Goal: Task Accomplishment & Management: Use online tool/utility

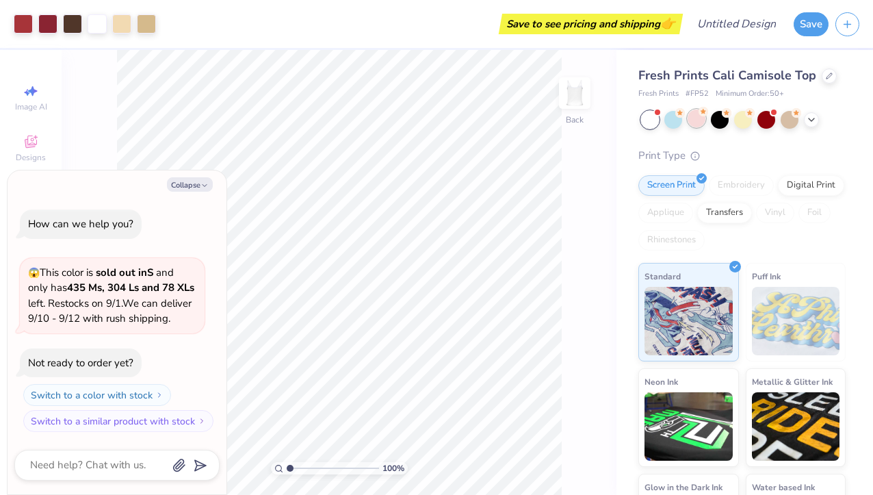
click at [701, 116] on div at bounding box center [697, 118] width 18 height 18
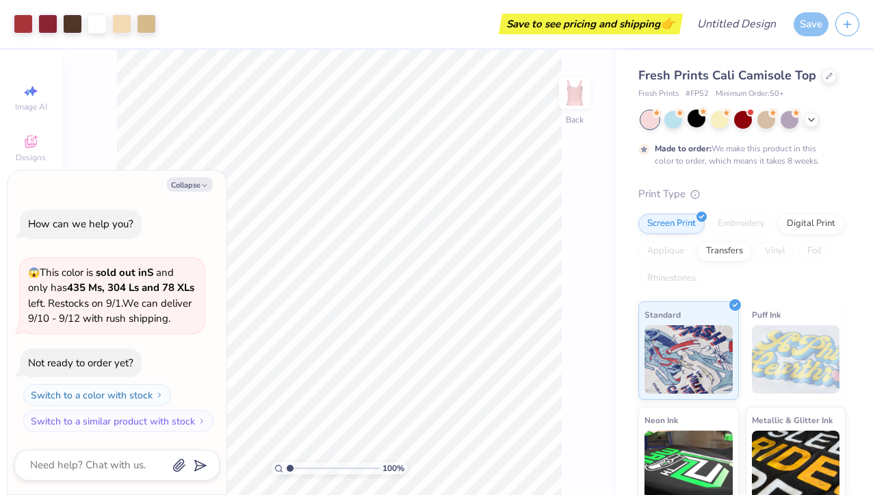
scroll to position [42, 0]
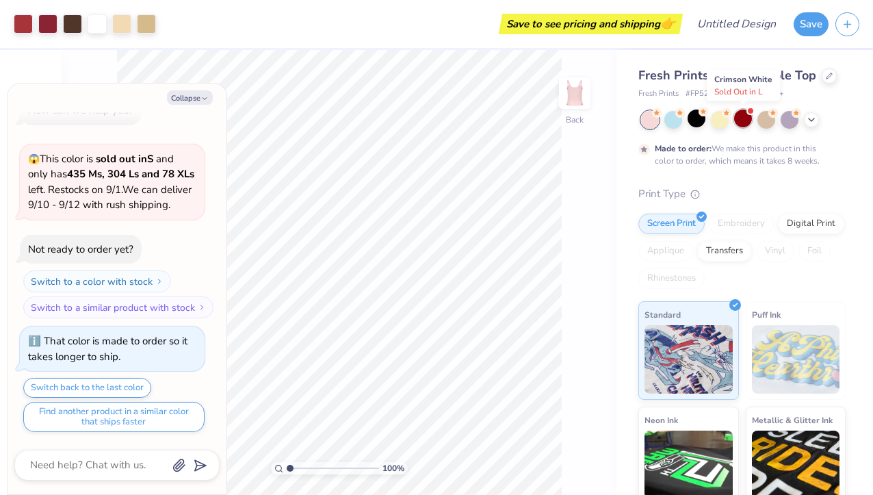
click at [745, 122] on div at bounding box center [743, 118] width 18 height 18
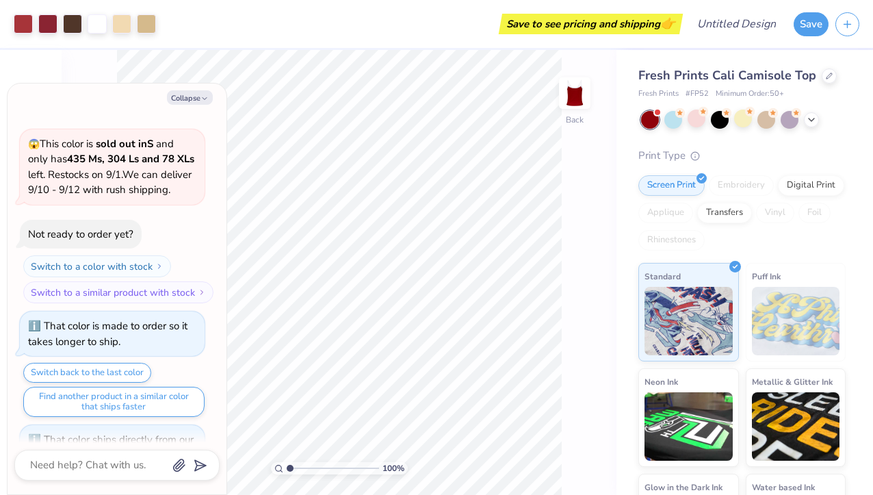
scroll to position [303, 0]
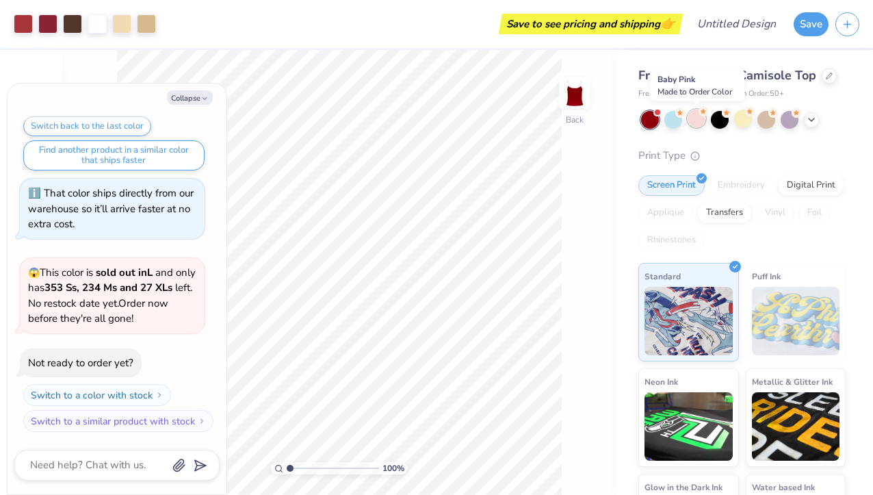
click at [692, 116] on div at bounding box center [697, 118] width 18 height 18
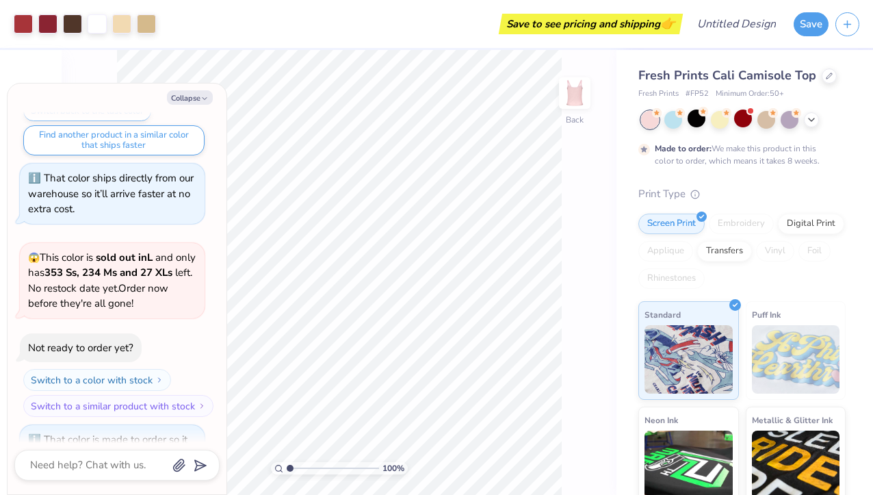
scroll to position [417, 0]
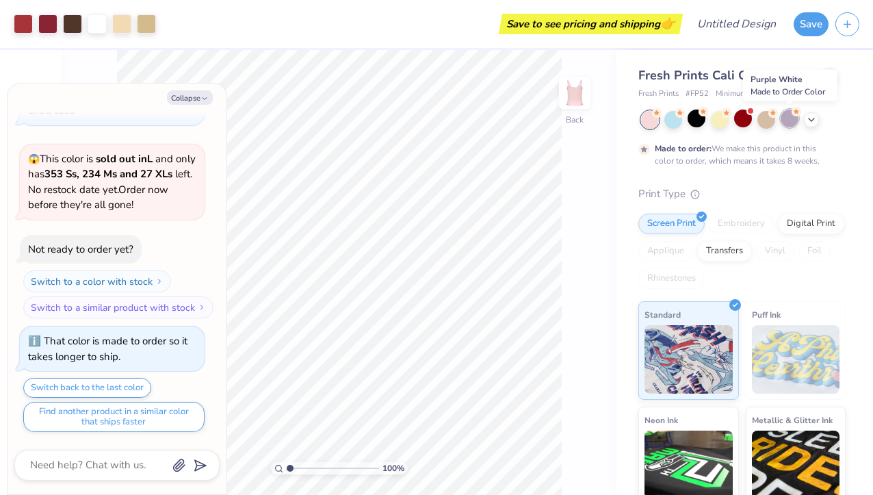
click at [784, 120] on div at bounding box center [790, 118] width 18 height 18
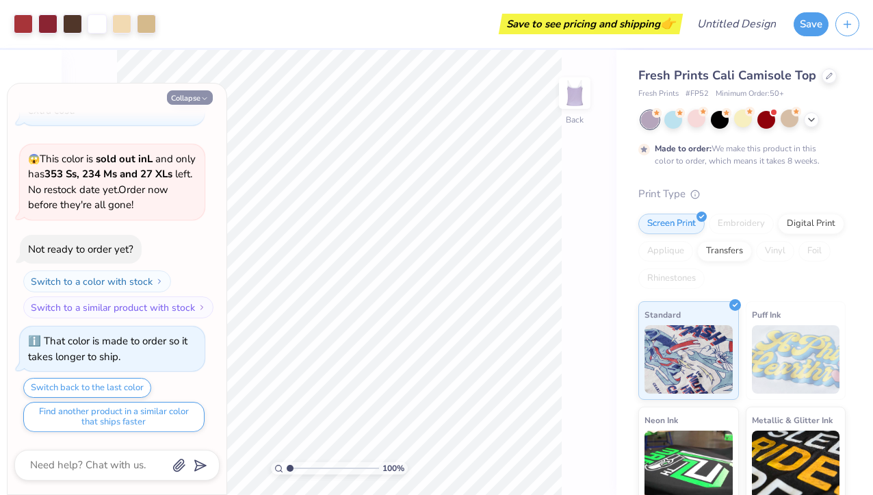
click at [197, 100] on button "Collapse" at bounding box center [190, 97] width 46 height 14
type textarea "x"
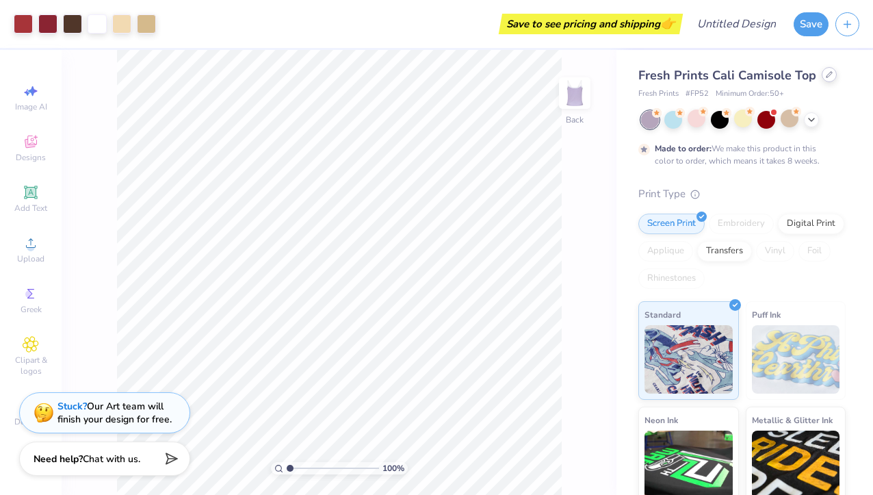
click at [826, 72] on icon at bounding box center [829, 74] width 7 height 7
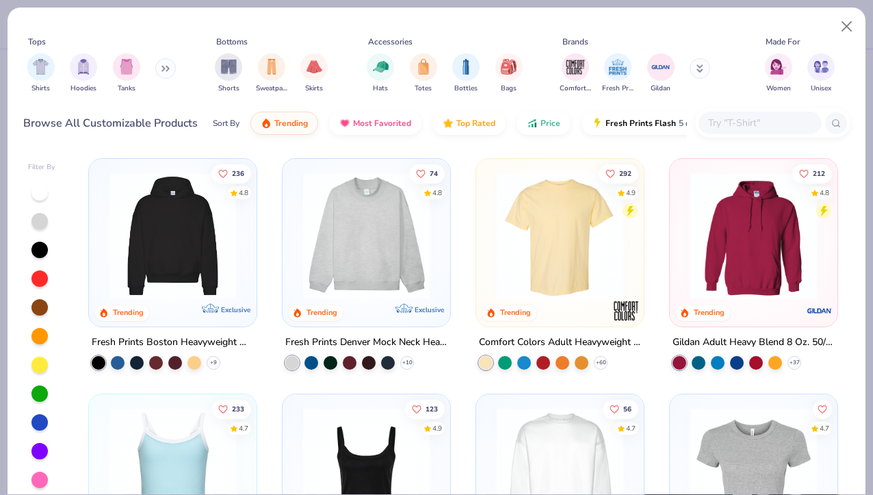
click at [624, 152] on div "236 4.8 Trending Exclusive Fresh Prints Boston Heavyweight Hoodie + 9 74 4.8 Tr…" at bounding box center [463, 326] width 774 height 351
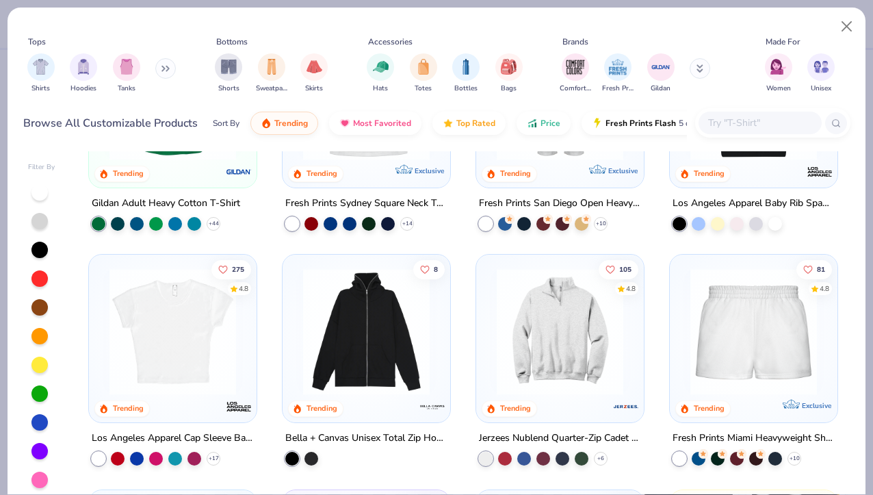
scroll to position [625, 0]
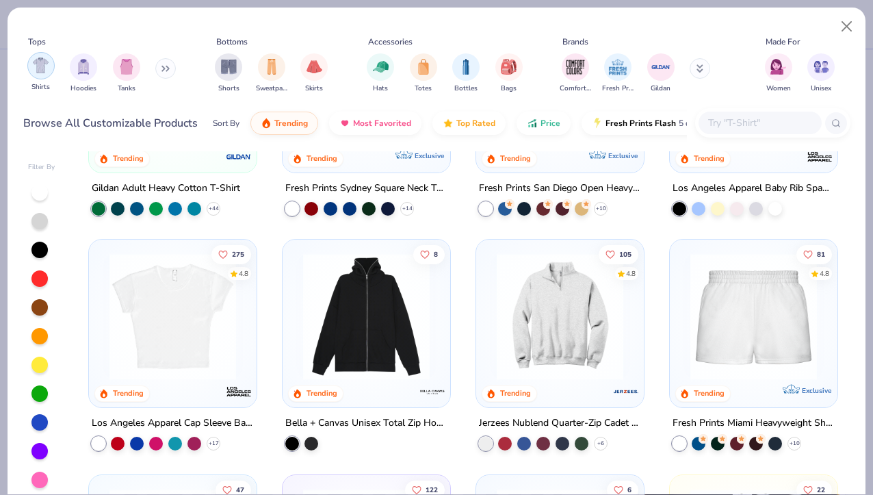
click at [34, 72] on img "filter for Shirts" at bounding box center [41, 65] width 16 height 16
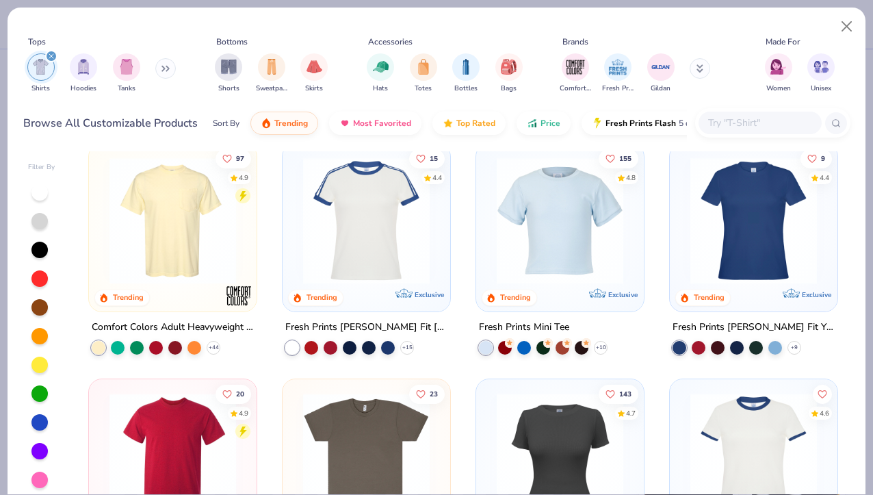
scroll to position [461, 0]
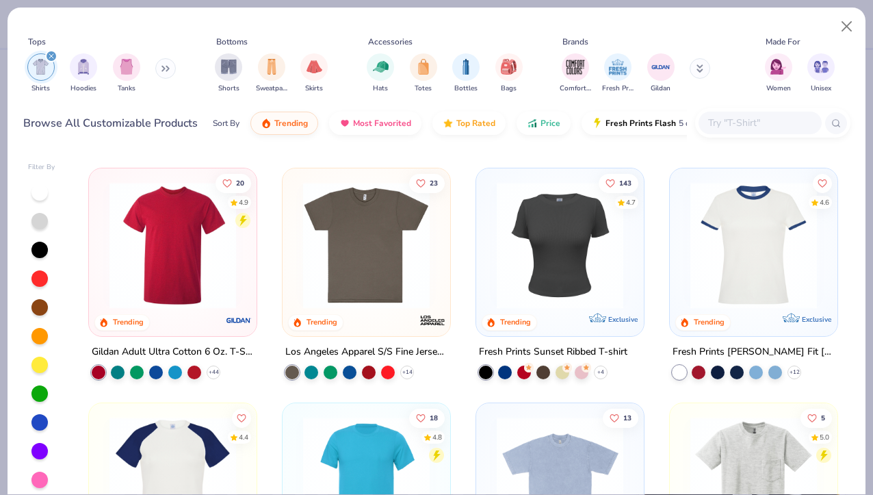
click at [562, 274] on img at bounding box center [560, 244] width 140 height 127
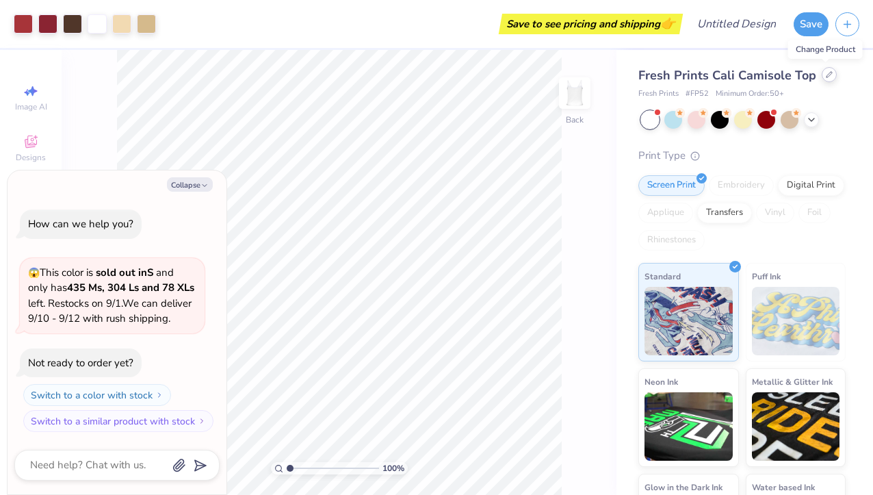
click at [829, 75] on div at bounding box center [829, 74] width 15 height 15
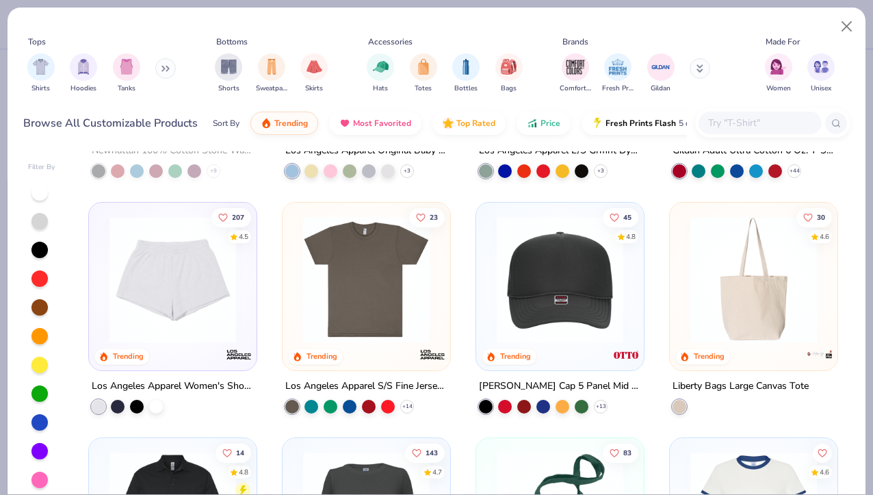
scroll to position [2080, 0]
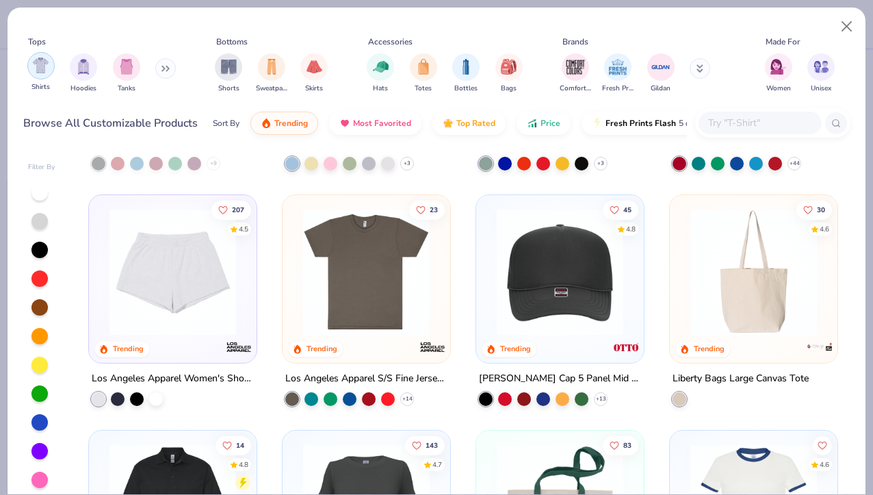
click at [40, 73] on div "filter for Shirts" at bounding box center [40, 65] width 27 height 27
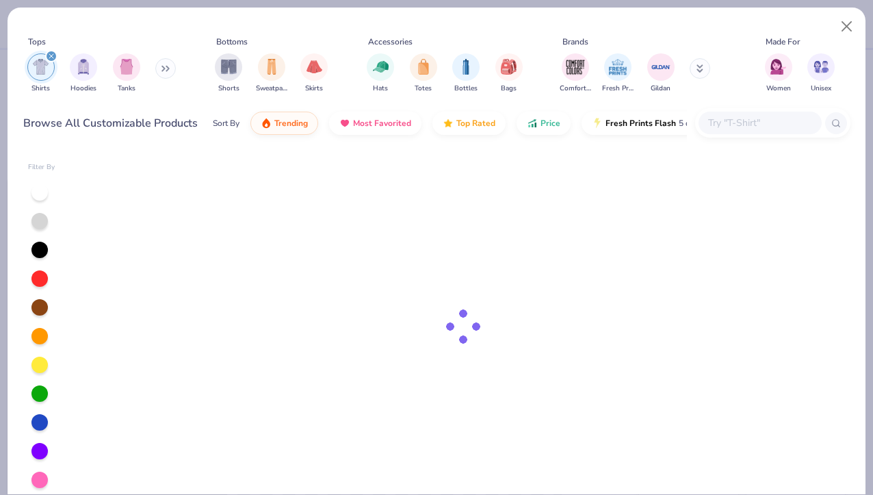
type textarea "x"
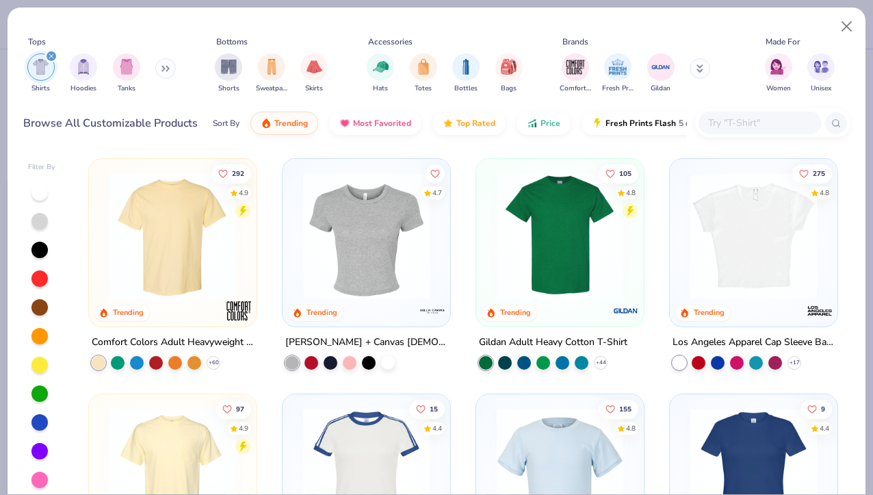
click at [352, 241] on img at bounding box center [366, 235] width 140 height 127
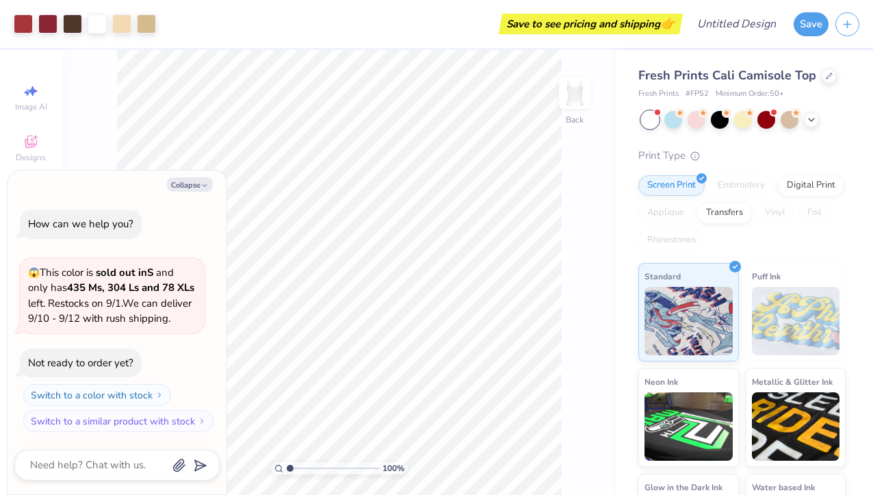
click at [99, 127] on div "100 % Back" at bounding box center [339, 272] width 555 height 445
click at [189, 176] on div "Collapse How can we help you? 😱 This color is sold out in S and only has 435 Ms…" at bounding box center [117, 332] width 219 height 324
click at [185, 177] on button "Collapse" at bounding box center [190, 184] width 46 height 14
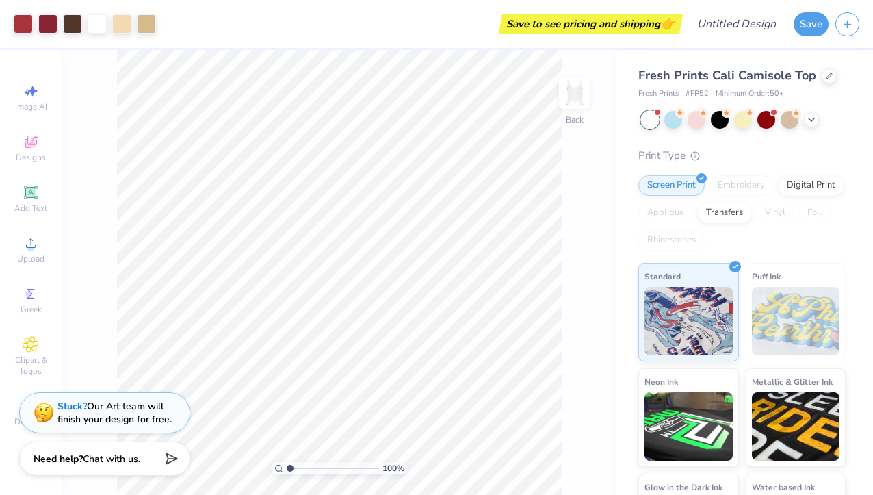
click at [824, 120] on div at bounding box center [743, 120] width 205 height 18
click at [805, 120] on div at bounding box center [811, 118] width 15 height 15
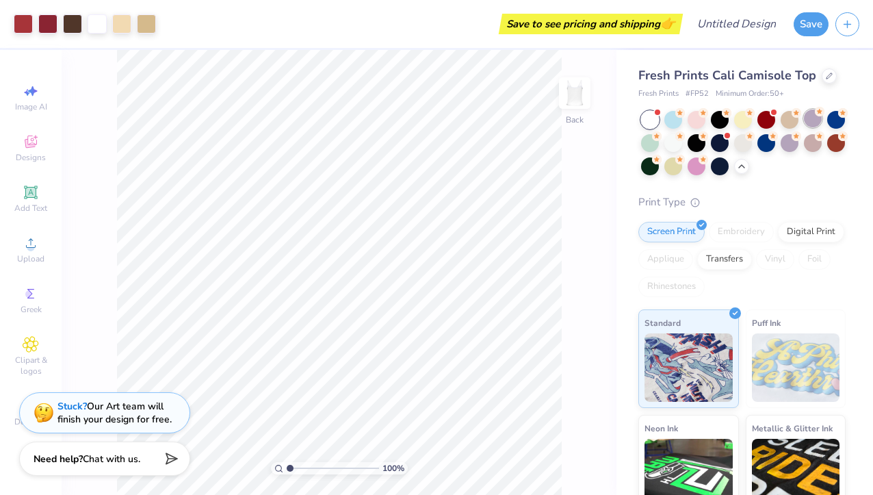
click at [814, 119] on div at bounding box center [813, 118] width 18 height 18
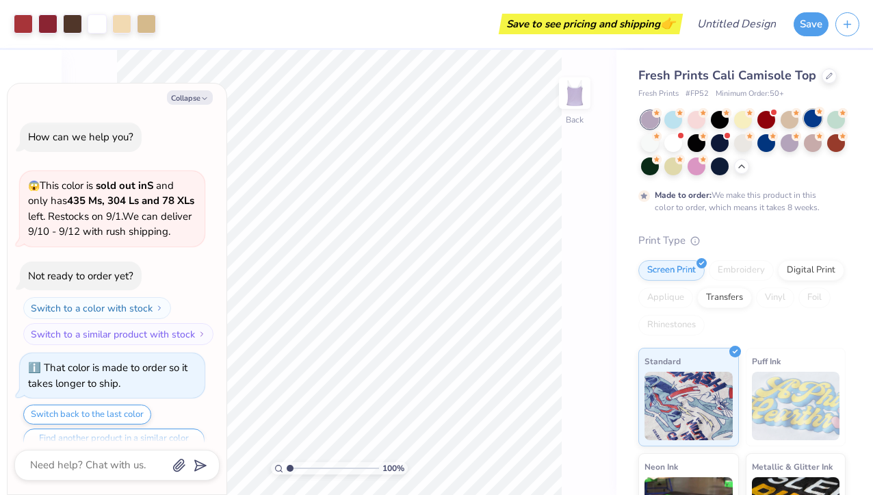
scroll to position [42, 0]
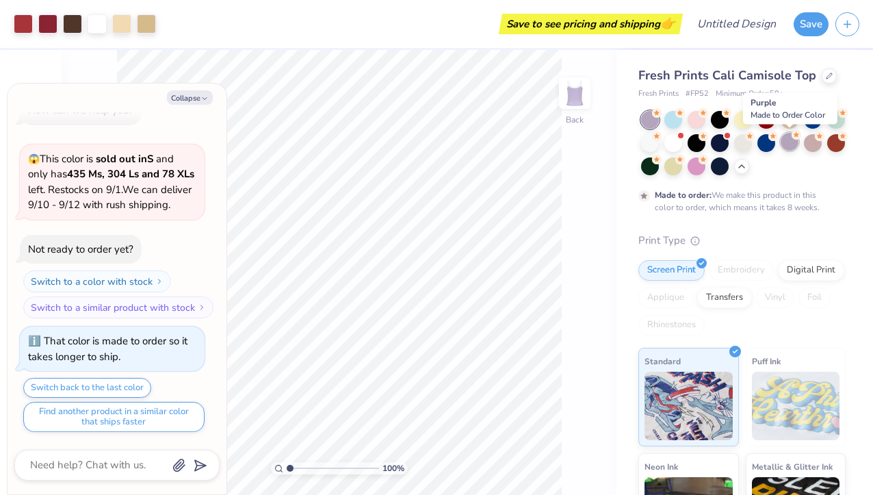
click at [795, 141] on div at bounding box center [790, 142] width 18 height 18
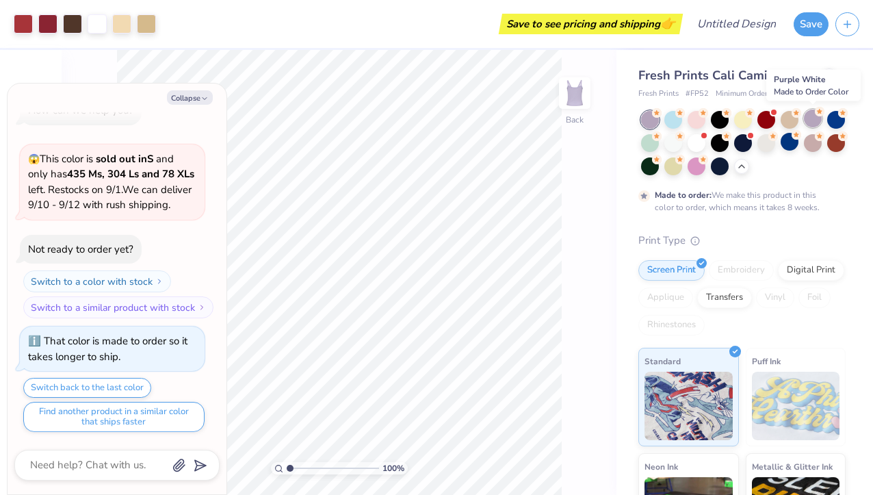
click at [811, 115] on div at bounding box center [813, 118] width 18 height 18
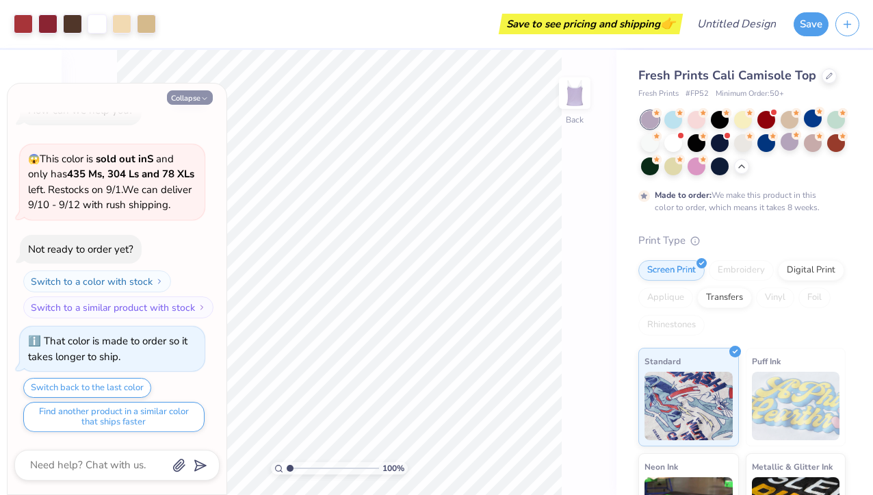
click at [205, 96] on icon "button" at bounding box center [204, 98] width 8 height 8
type textarea "x"
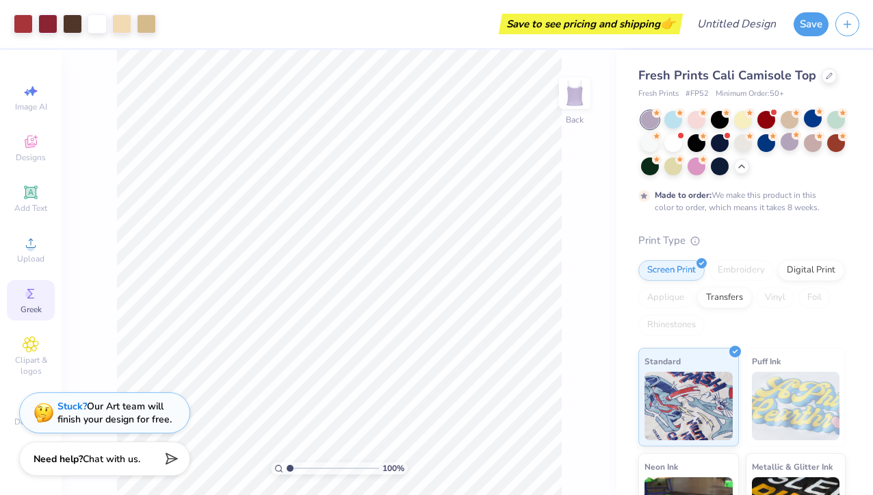
click at [25, 303] on div "Greek" at bounding box center [31, 300] width 48 height 40
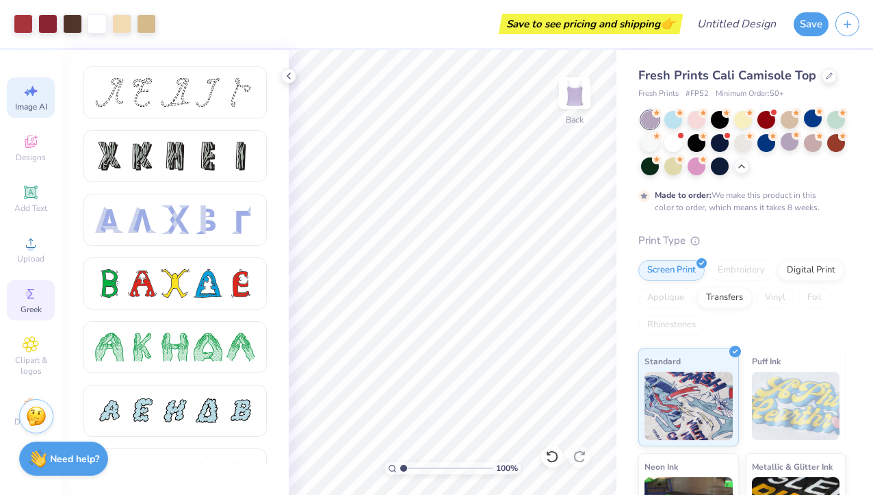
click at [27, 110] on span "Image AI" at bounding box center [31, 106] width 32 height 11
select select "4"
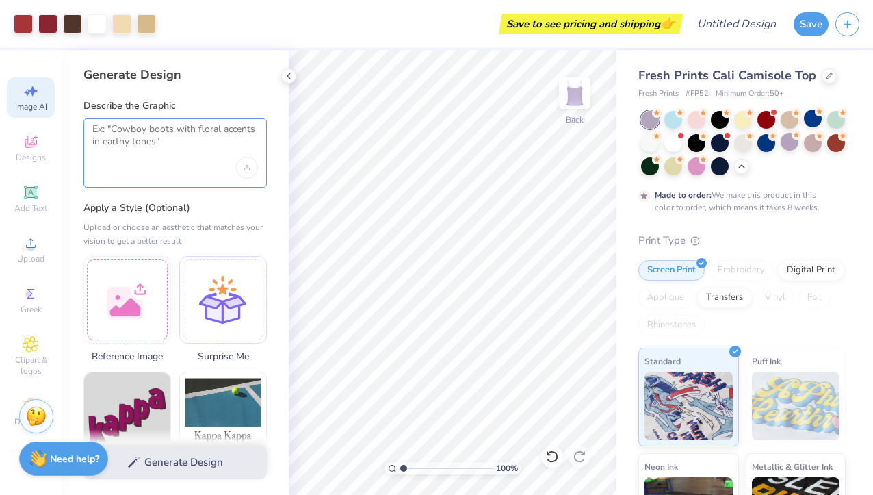
click at [124, 152] on textarea at bounding box center [175, 140] width 166 height 34
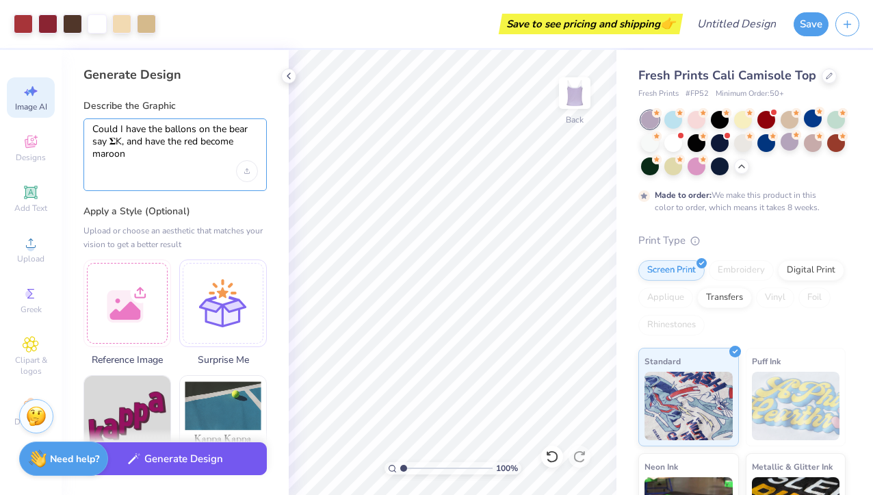
type textarea "Could I have the ballons on the bear say 𝚺K, and have the red become maroon"
click at [194, 468] on button "Generate Design" at bounding box center [174, 459] width 183 height 34
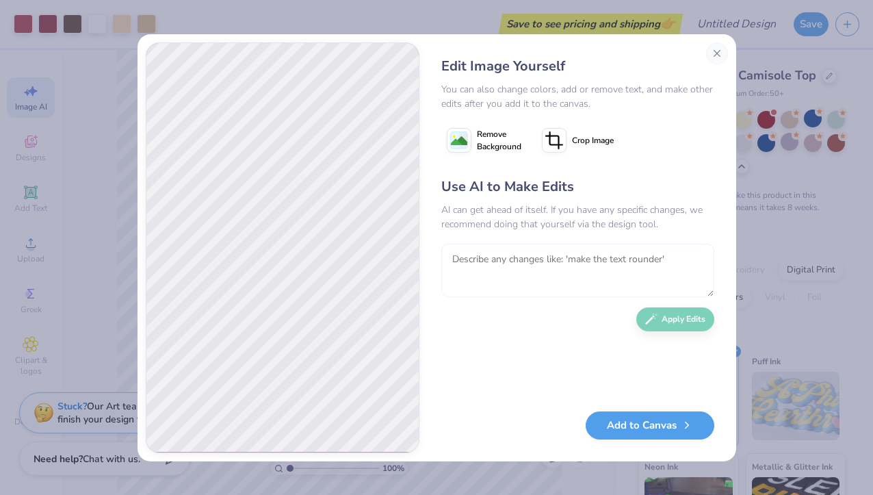
click at [679, 262] on textarea at bounding box center [577, 270] width 273 height 53
click at [542, 254] on textarea "Could I have the bear be the same as what is currently on the t-shirt" at bounding box center [577, 270] width 273 height 53
click at [602, 279] on textarea "Could I have the bear/design be the same as what is currently on the t-shirt" at bounding box center [577, 270] width 273 height 53
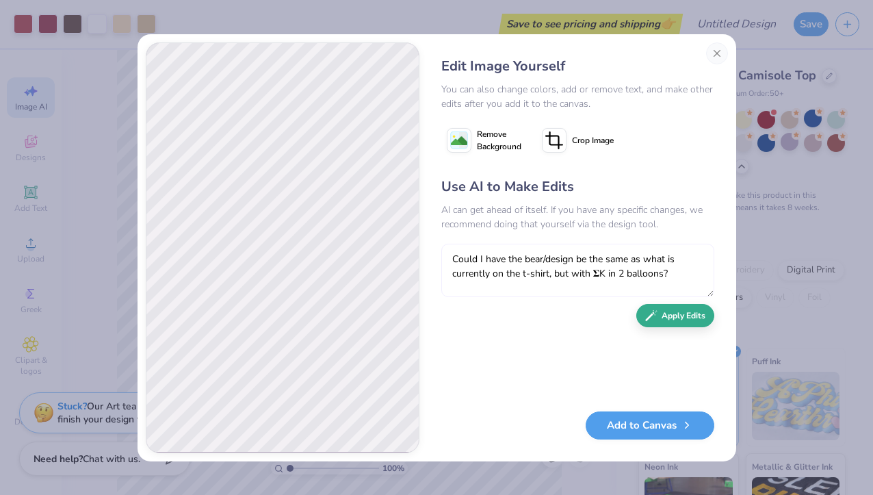
type textarea "Could I have the bear/design be the same as what is currently on the t-shirt, b…"
click at [681, 324] on button "Apply Edits" at bounding box center [675, 316] width 78 height 24
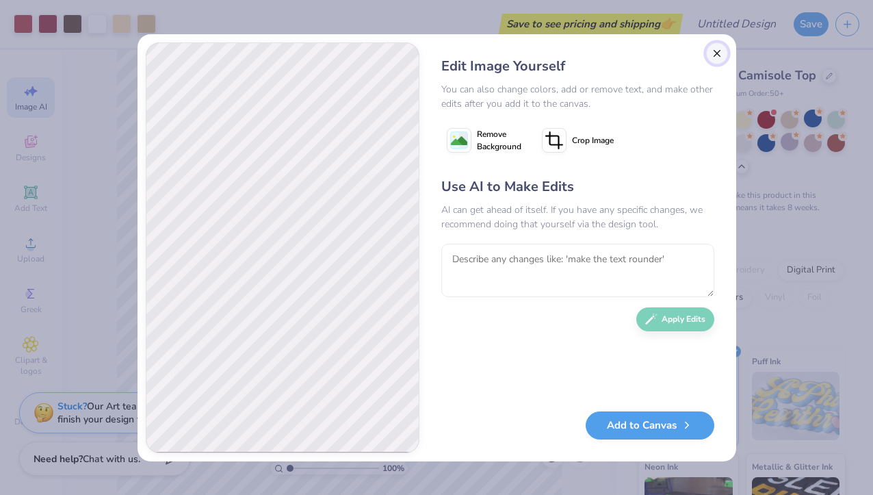
click at [714, 49] on button "Close" at bounding box center [717, 53] width 22 height 22
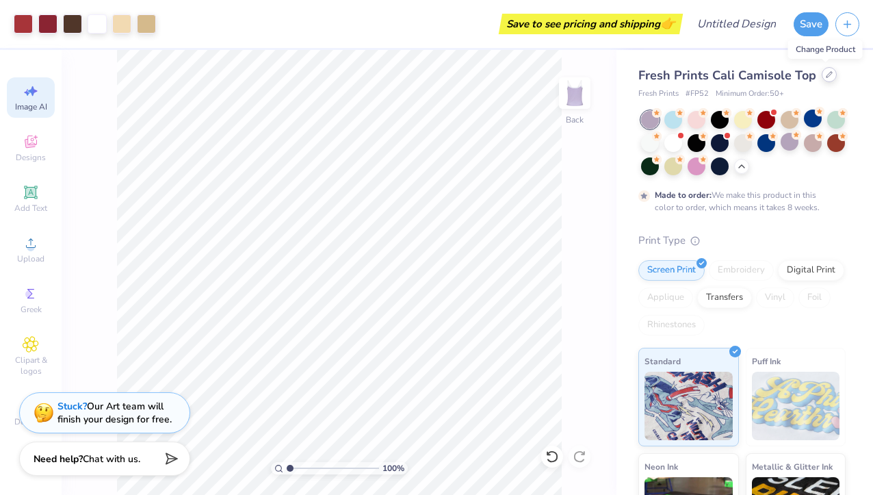
click at [826, 77] on icon at bounding box center [829, 74] width 7 height 7
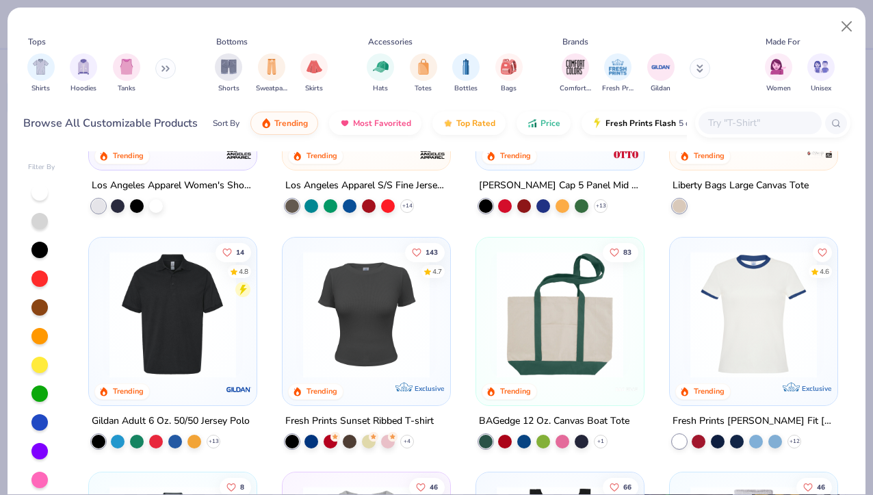
scroll to position [2296, 0]
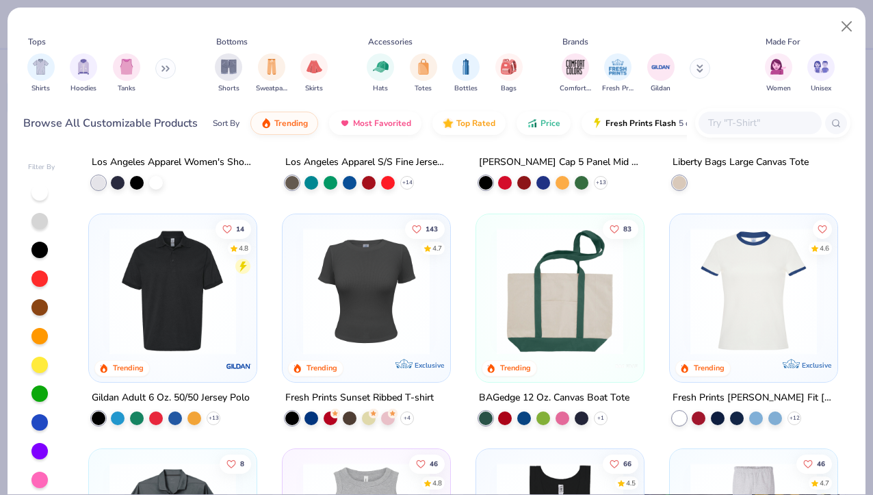
click at [410, 397] on div "Fresh Prints Sunset Ribbed T-shirt" at bounding box center [359, 397] width 148 height 17
